Goal: Information Seeking & Learning: Find specific page/section

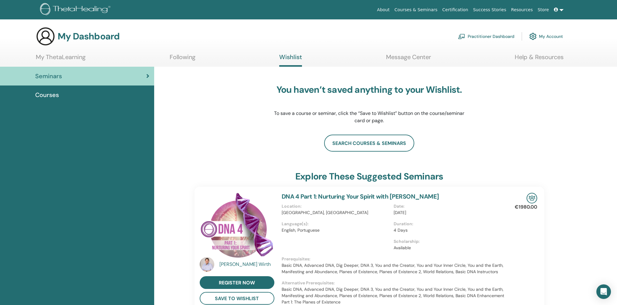
click at [92, 38] on h3 "My Dashboard" at bounding box center [89, 36] width 62 height 11
click at [107, 77] on div "Seminars" at bounding box center [77, 76] width 144 height 9
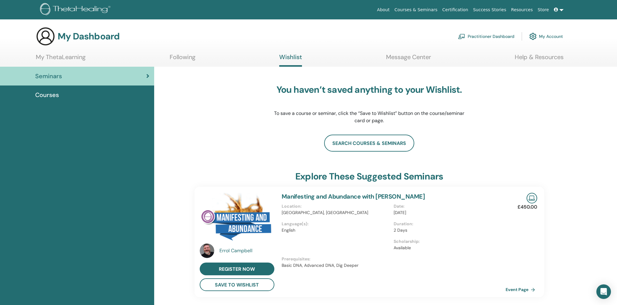
click at [58, 95] on span "Courses" at bounding box center [47, 94] width 24 height 9
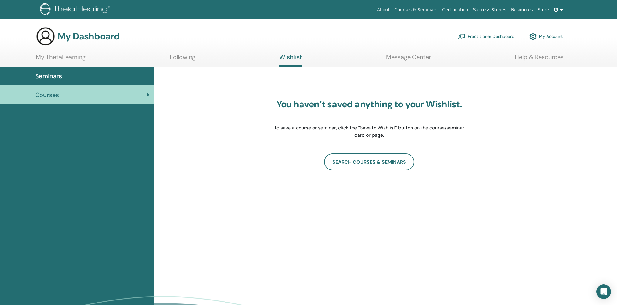
click at [462, 9] on link "Certification" at bounding box center [454, 9] width 31 height 11
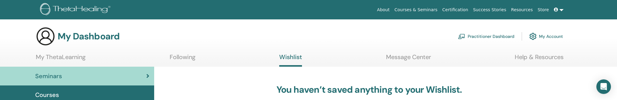
drag, startPoint x: 554, startPoint y: 36, endPoint x: 557, endPoint y: 33, distance: 3.7
click at [554, 36] on link "My Account" at bounding box center [546, 36] width 34 height 13
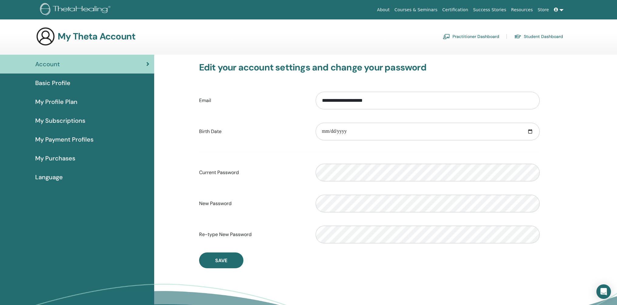
click at [63, 83] on span "Basic Profile" at bounding box center [52, 82] width 35 height 9
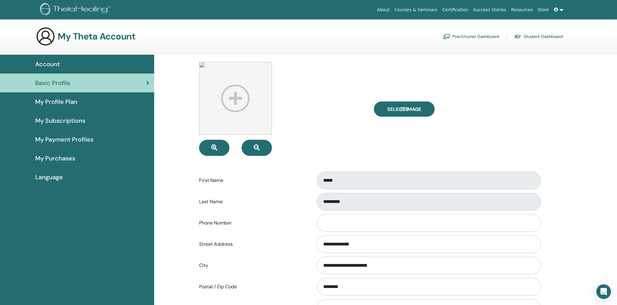
click at [68, 99] on span "My Profile Plan" at bounding box center [56, 101] width 42 height 9
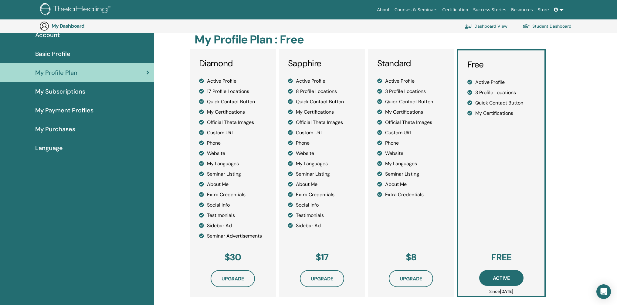
scroll to position [29, 0]
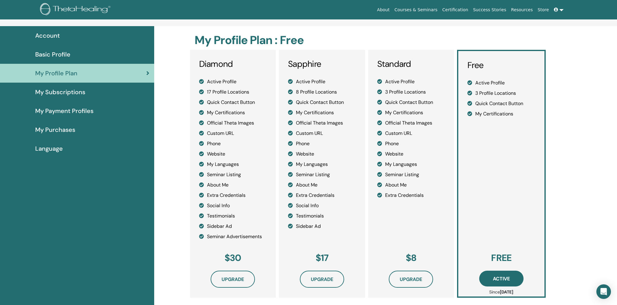
click at [69, 128] on span "My Purchases" at bounding box center [55, 129] width 40 height 9
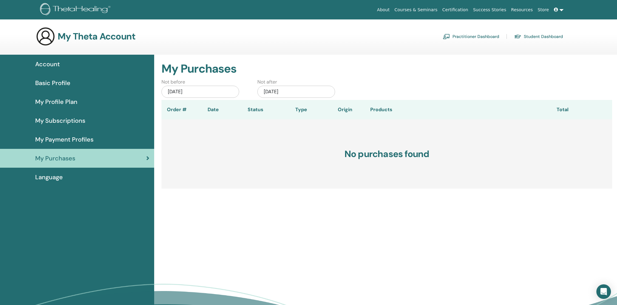
click at [66, 119] on span "My Subscriptions" at bounding box center [60, 120] width 50 height 9
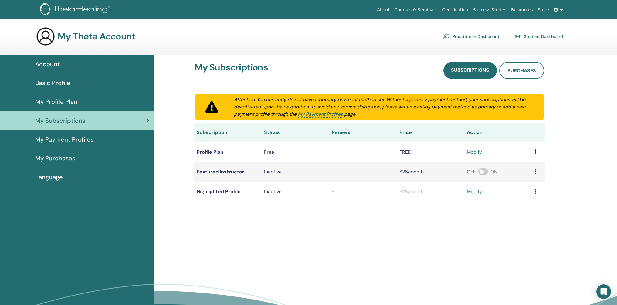
click at [64, 100] on span "My Profile Plan" at bounding box center [56, 101] width 42 height 9
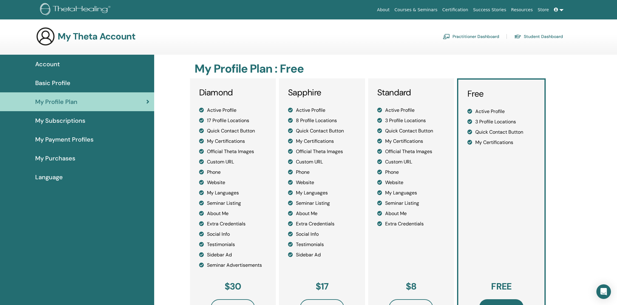
click at [491, 35] on link "Practitioner Dashboard" at bounding box center [471, 37] width 56 height 10
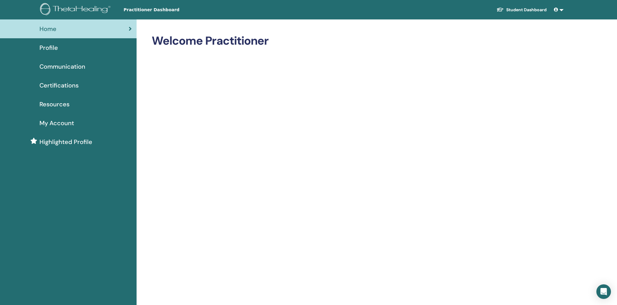
click at [524, 9] on link "Student Dashboard" at bounding box center [521, 9] width 60 height 11
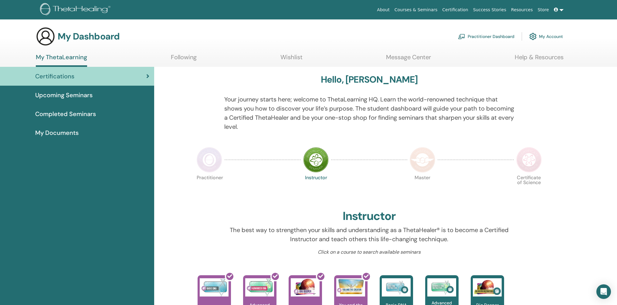
click at [560, 9] on link at bounding box center [558, 9] width 15 height 11
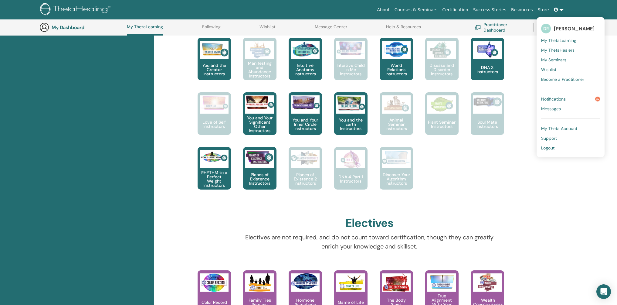
scroll to position [191, 0]
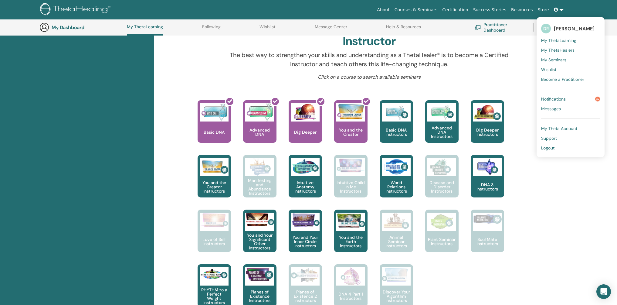
click at [554, 58] on span "My Seminars" at bounding box center [553, 59] width 25 height 5
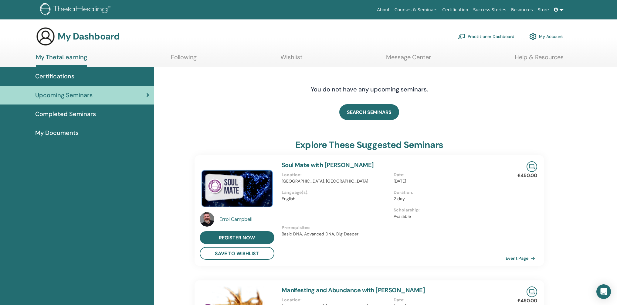
click at [69, 131] on span "My Documents" at bounding box center [56, 132] width 43 height 9
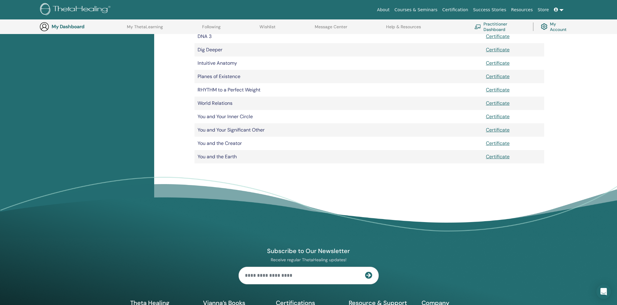
scroll to position [56, 0]
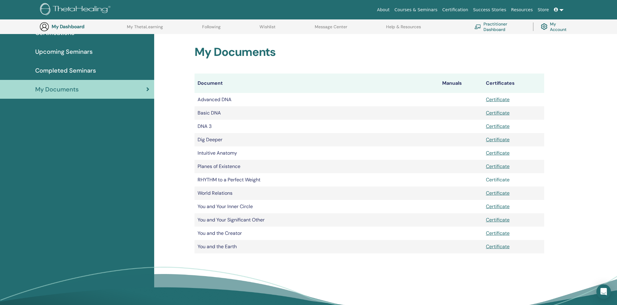
click at [507, 179] on link "Certificate" at bounding box center [498, 179] width 24 height 6
